Goal: Communication & Community: Answer question/provide support

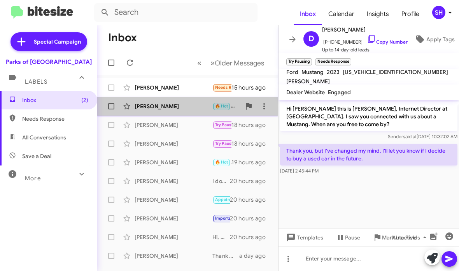
click at [178, 107] on div "Dennis Huguley" at bounding box center [174, 106] width 78 height 8
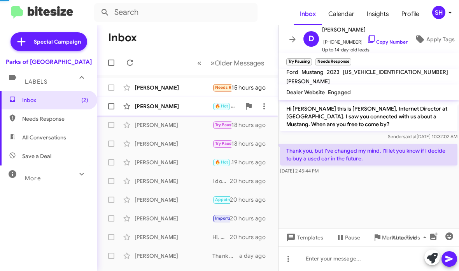
scroll to position [205, 0]
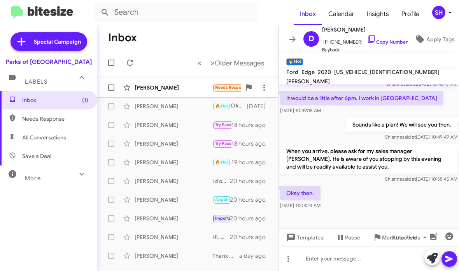
click at [202, 88] on div "[PERSON_NAME]" at bounding box center [174, 88] width 78 height 8
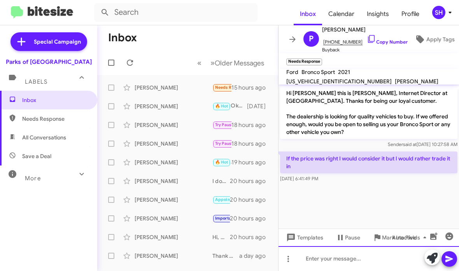
click at [348, 254] on div at bounding box center [369, 258] width 180 height 25
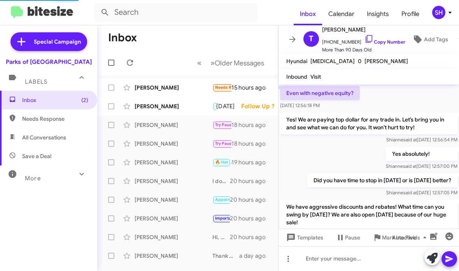
scroll to position [529, 0]
